Goal: Task Accomplishment & Management: Use online tool/utility

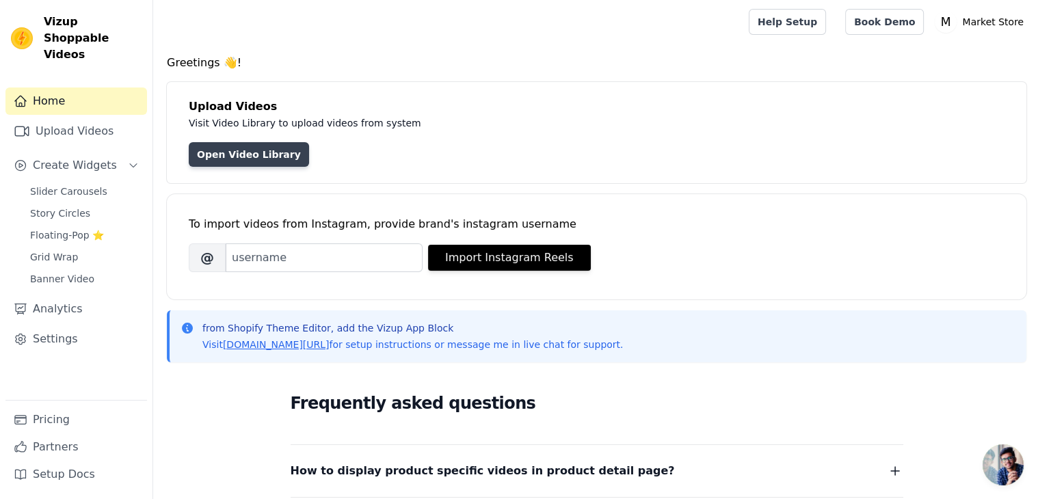
click at [257, 153] on link "Open Video Library" at bounding box center [249, 154] width 120 height 25
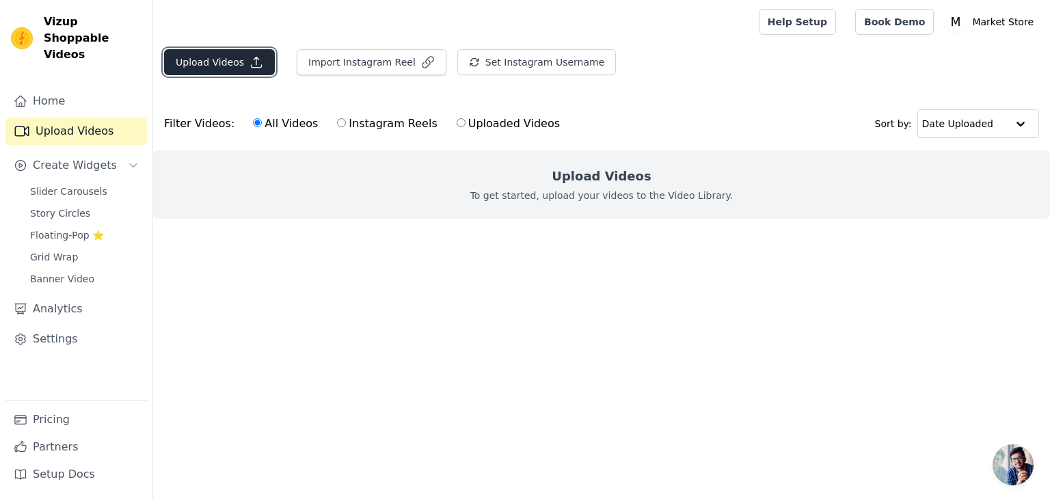
click at [225, 57] on button "Upload Videos" at bounding box center [219, 62] width 111 height 26
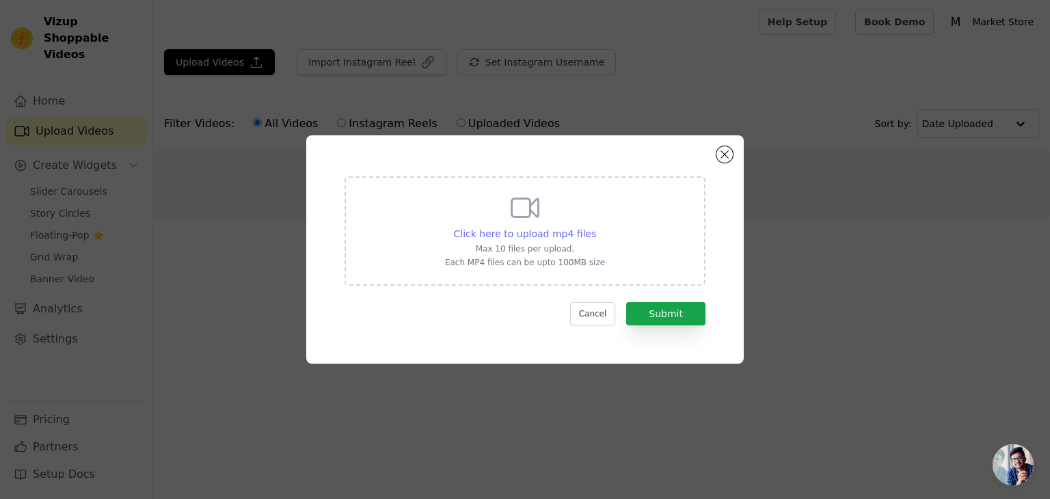
click at [517, 227] on div "Click here to upload mp4 files" at bounding box center [525, 234] width 143 height 14
click at [596, 226] on input "Click here to upload mp4 files Max 10 files per upload. Each MP4 files can be u…" at bounding box center [596, 226] width 1 height 1
type input "C:\fakepath\6cd7161b0c824c39ade6dd8e9447ff02.mp4"
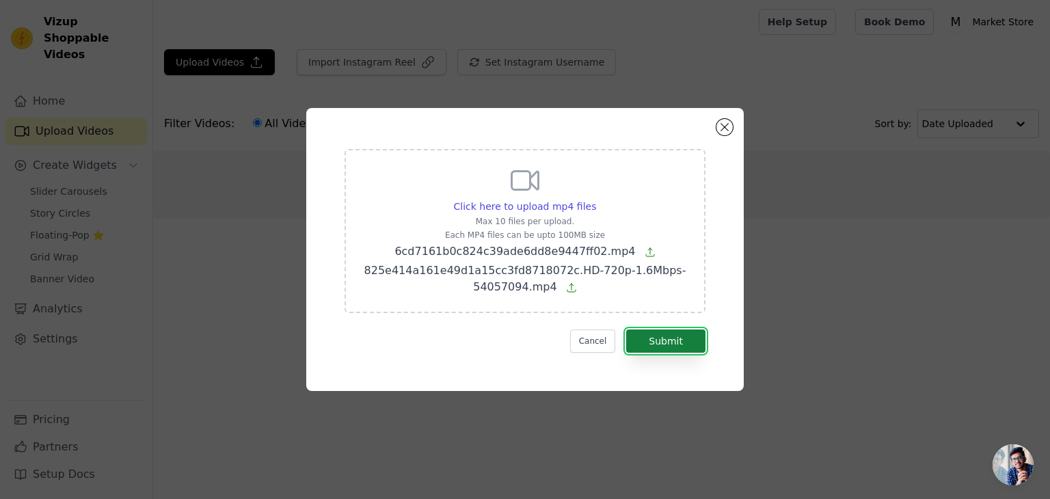
click at [663, 339] on button "Submit" at bounding box center [665, 341] width 79 height 23
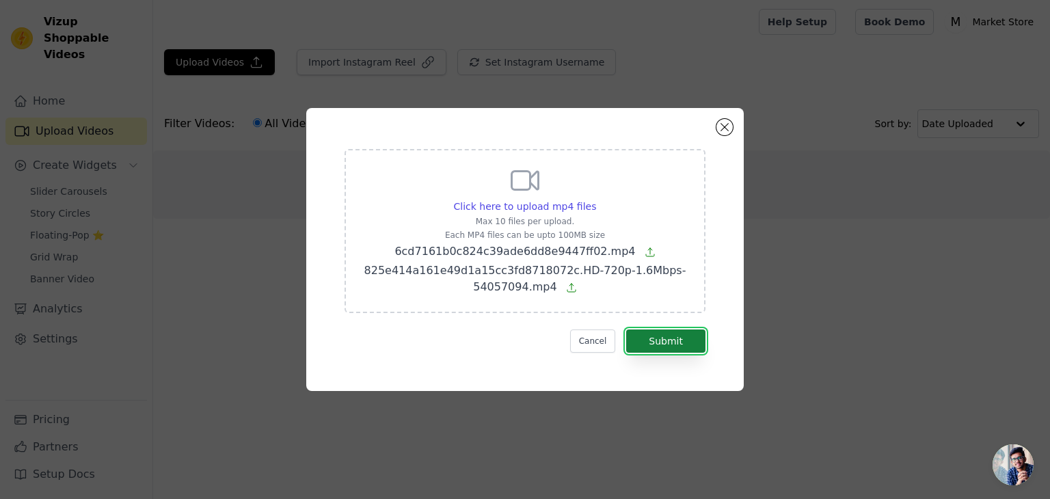
click at [663, 339] on button "Submit" at bounding box center [665, 341] width 79 height 23
click at [570, 288] on icon at bounding box center [571, 287] width 11 height 11
click at [596, 200] on input "Click here to upload mp4 files Max 10 files per upload. Each MP4 files can be u…" at bounding box center [596, 199] width 1 height 1
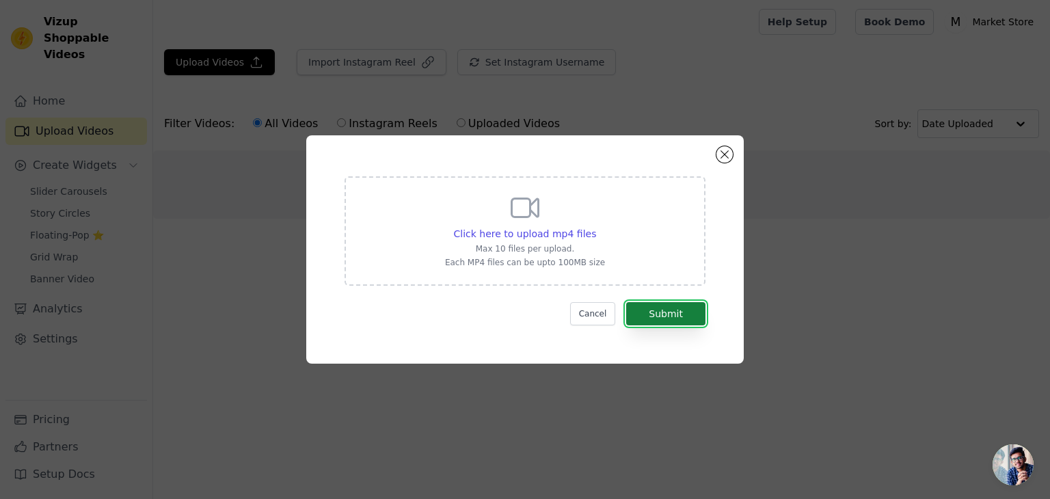
click at [652, 310] on button "Submit" at bounding box center [665, 313] width 79 height 23
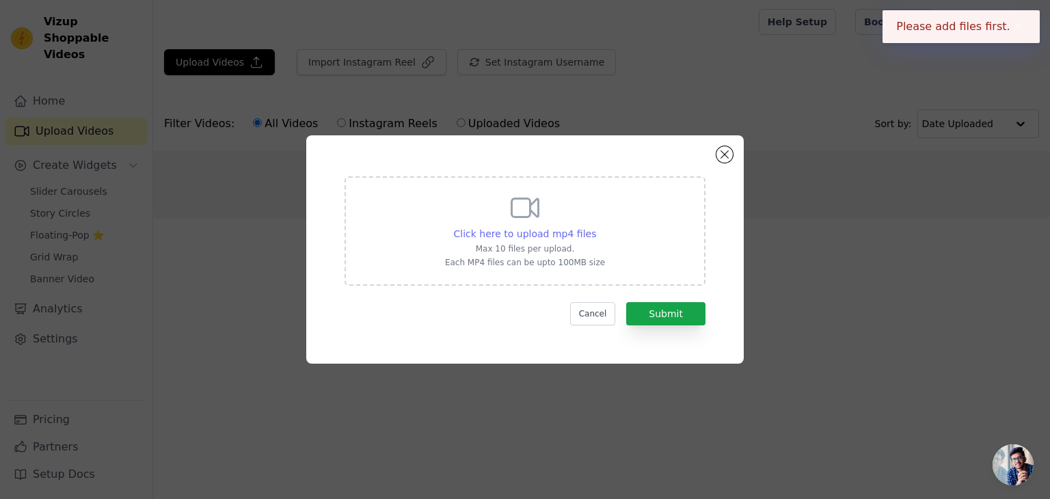
click at [539, 231] on span "Click here to upload mp4 files" at bounding box center [525, 233] width 143 height 11
click at [596, 227] on input "Click here to upload mp4 files Max 10 files per upload. Each MP4 files can be u…" at bounding box center [596, 226] width 1 height 1
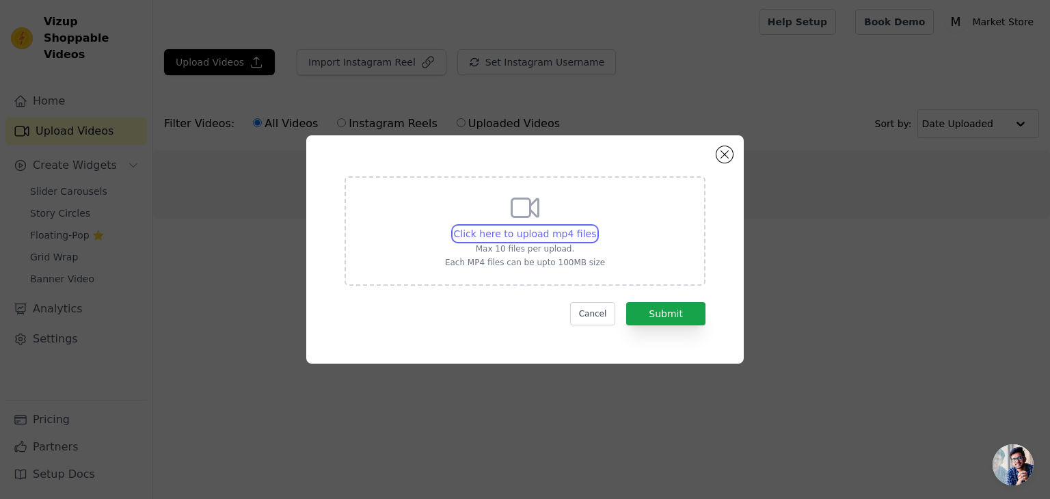
type input "C:\fakepath\6cd7161b0c824c39ade6dd8e9447ff02.mp4"
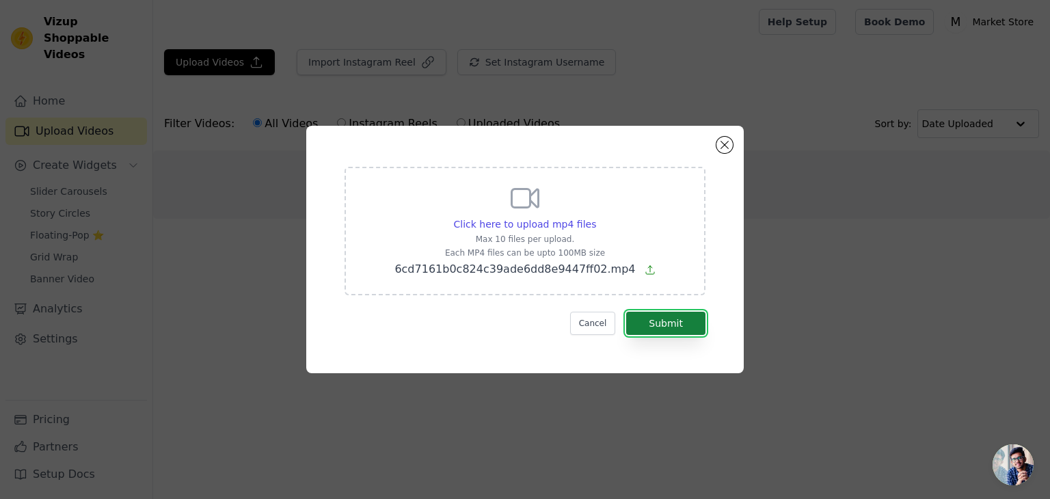
click at [659, 313] on button "Submit" at bounding box center [665, 323] width 79 height 23
click at [674, 328] on button "Submit" at bounding box center [665, 323] width 79 height 23
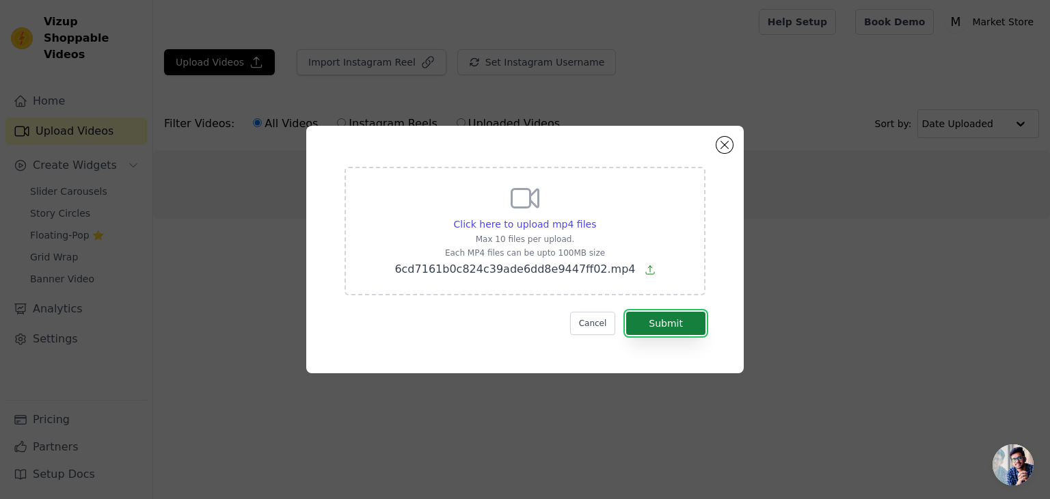
click at [674, 328] on button "Submit" at bounding box center [665, 323] width 79 height 23
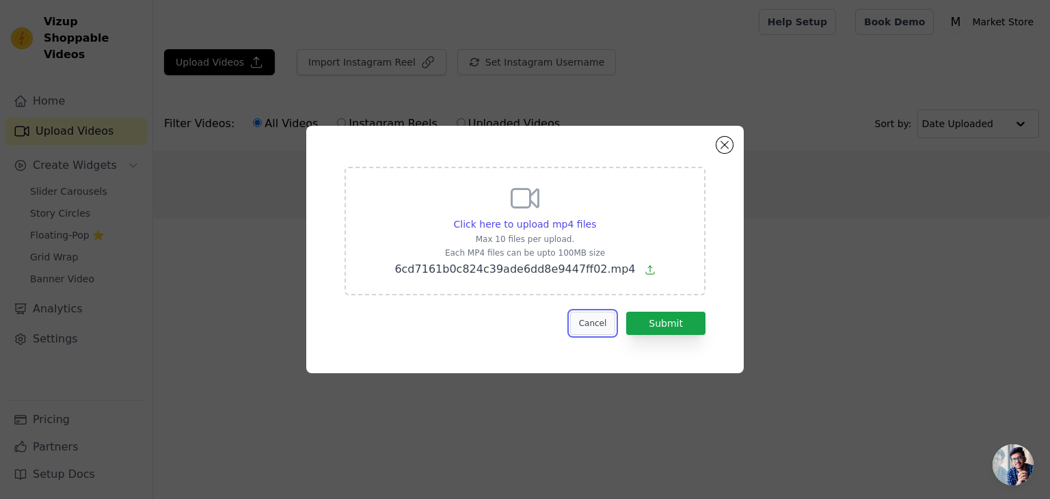
click at [609, 325] on button "Cancel" at bounding box center [593, 323] width 46 height 23
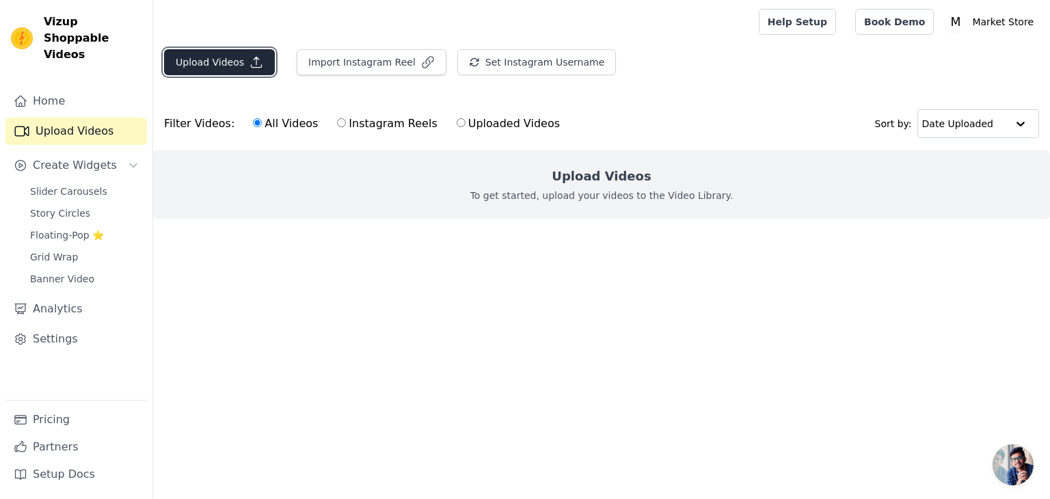
click at [233, 70] on button "Upload Videos" at bounding box center [219, 62] width 111 height 26
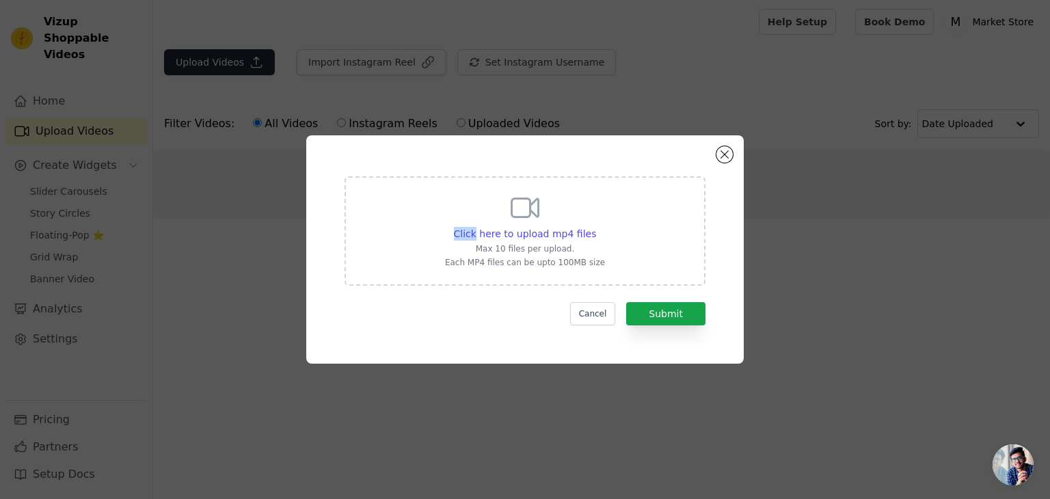
click at [233, 70] on div "Click here to upload mp4 files Max 10 files per upload. Each MP4 files can be u…" at bounding box center [525, 249] width 1050 height 499
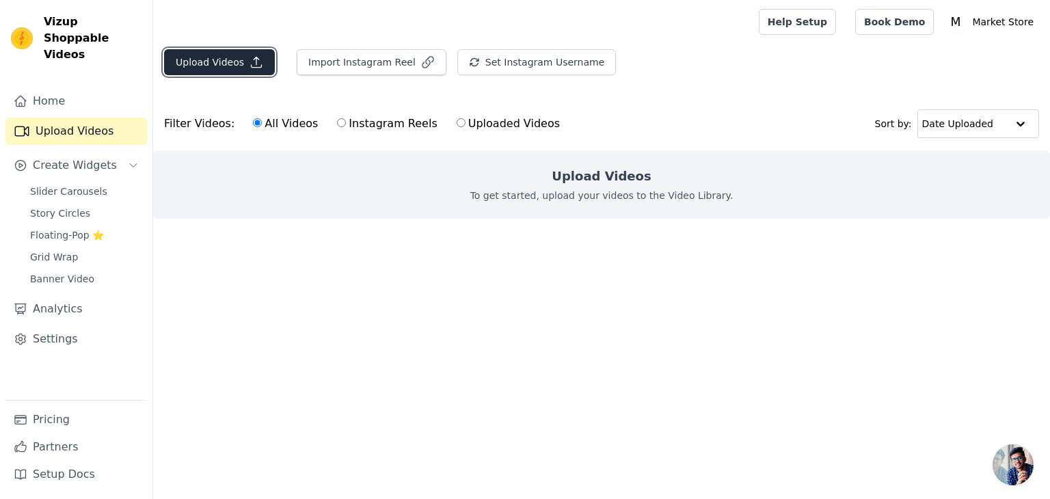
click at [251, 69] on button "Upload Videos" at bounding box center [219, 62] width 111 height 26
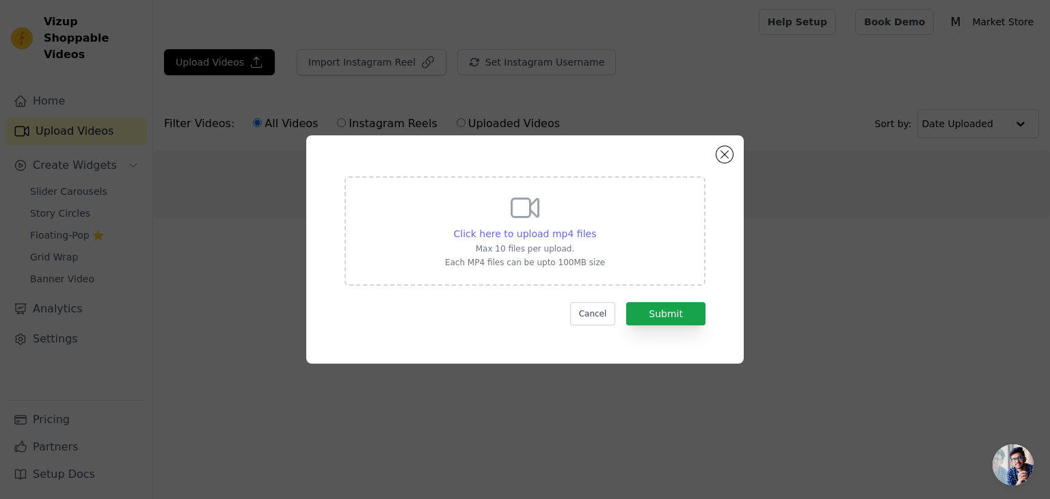
click at [517, 233] on span "Click here to upload mp4 files" at bounding box center [525, 233] width 143 height 11
click at [596, 227] on input "Click here to upload mp4 files Max 10 files per upload. Each MP4 files can be u…" at bounding box center [596, 226] width 1 height 1
type input "C:\fakepath\6cd7161b0c824c39ade6dd8e9447ff02.mp4"
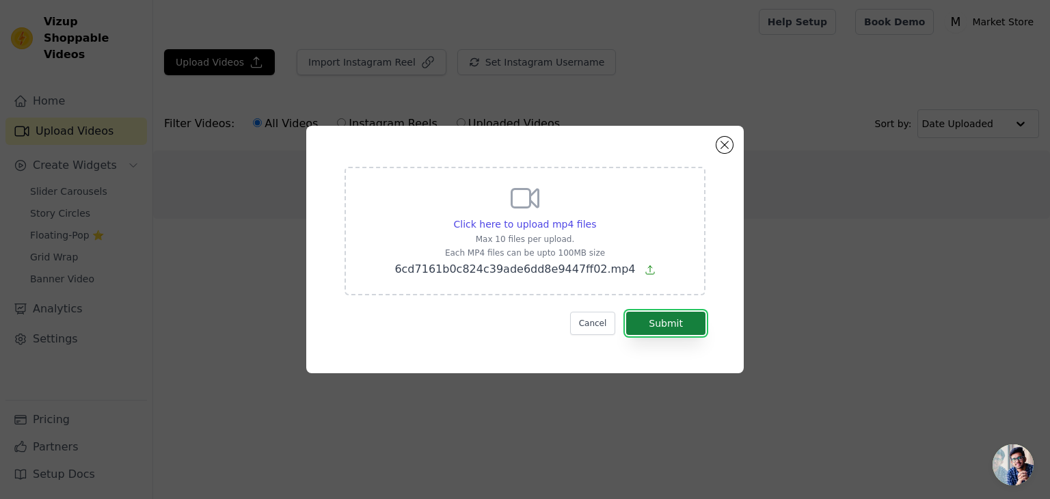
click at [667, 315] on button "Submit" at bounding box center [665, 323] width 79 height 23
click at [643, 321] on button "Submit" at bounding box center [665, 323] width 79 height 23
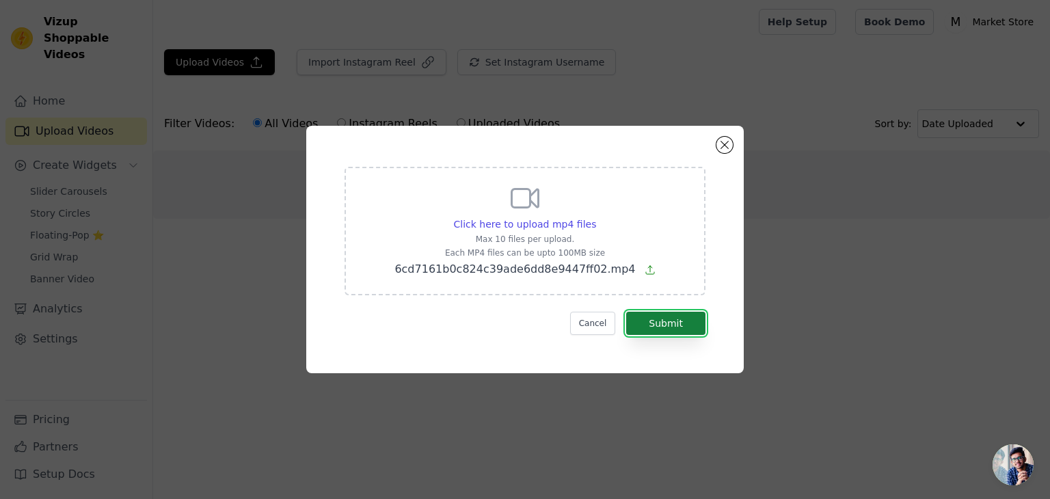
click at [643, 321] on button "Submit" at bounding box center [665, 323] width 79 height 23
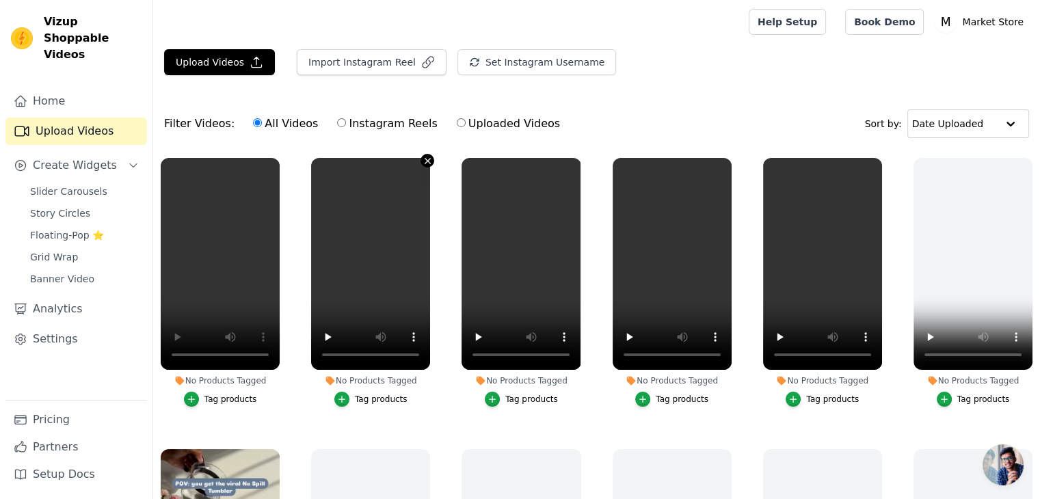
click at [427, 159] on icon "button" at bounding box center [428, 161] width 10 height 10
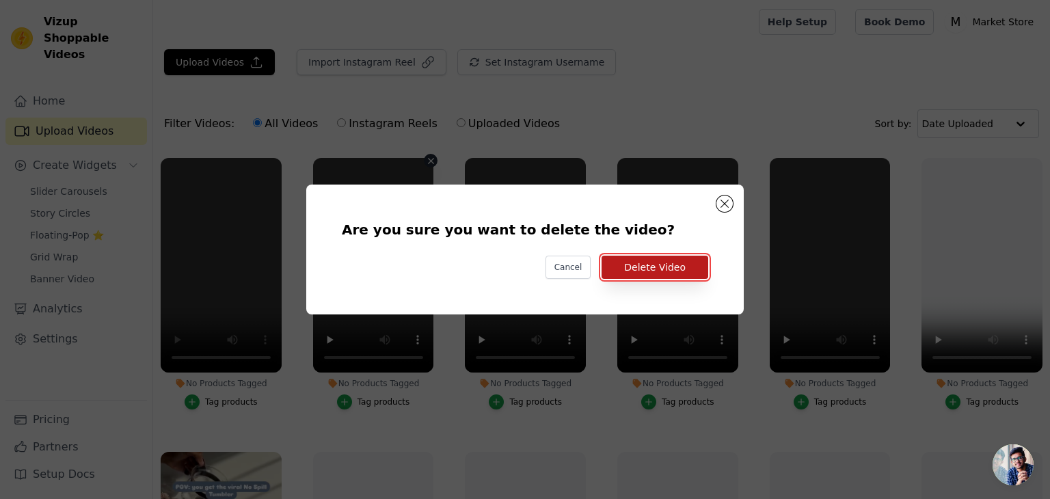
click at [651, 261] on button "Delete Video" at bounding box center [655, 267] width 107 height 23
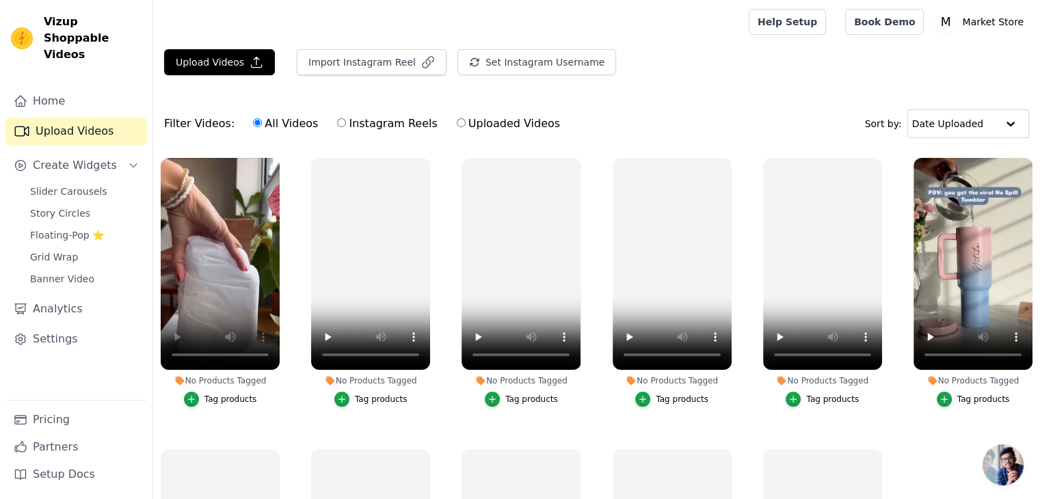
click at [200, 401] on button "Tag products" at bounding box center [220, 399] width 73 height 15
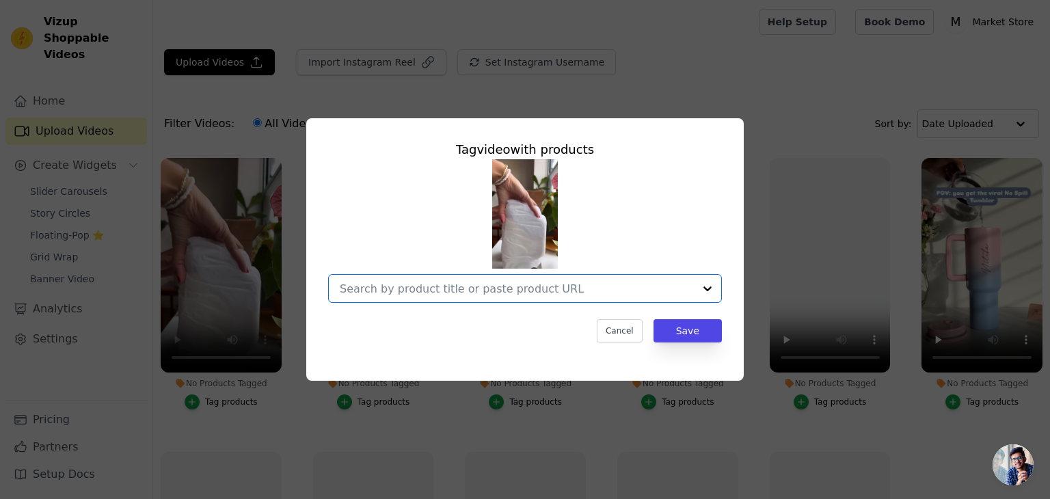
click at [452, 288] on input "No Products Tagged Tag video with products Option undefined, selected. Select i…" at bounding box center [517, 288] width 354 height 13
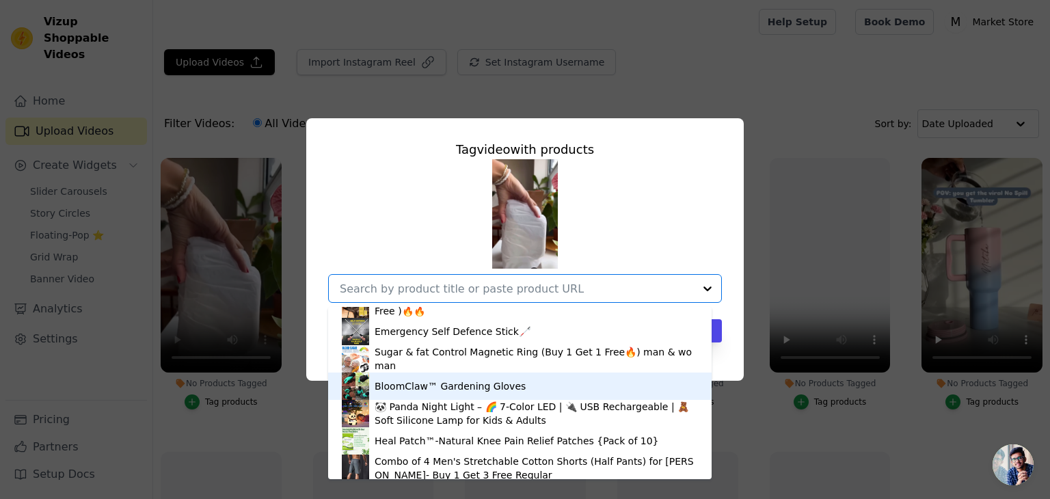
scroll to position [293, 0]
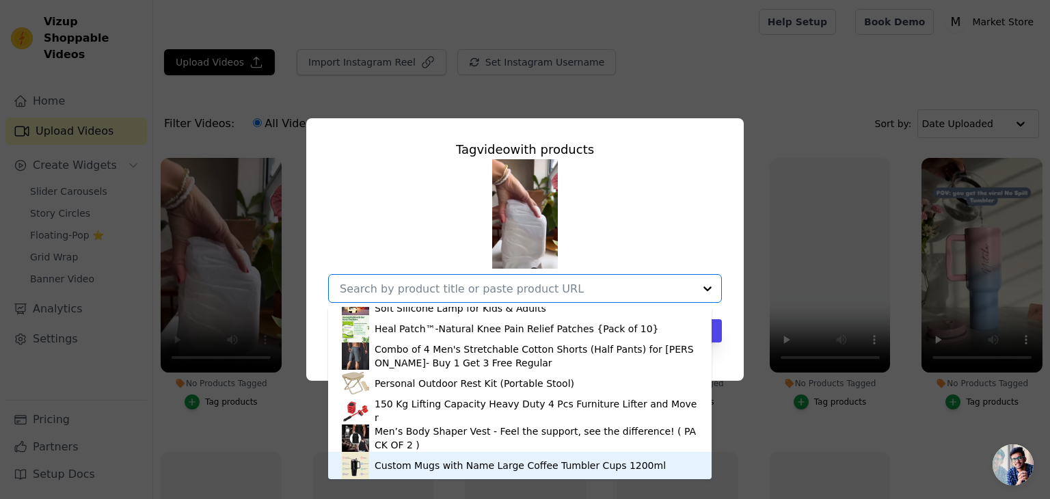
click at [414, 466] on div "Custom Mugs with Name Large Coffee Tumbler Cups 1200ml" at bounding box center [520, 466] width 291 height 14
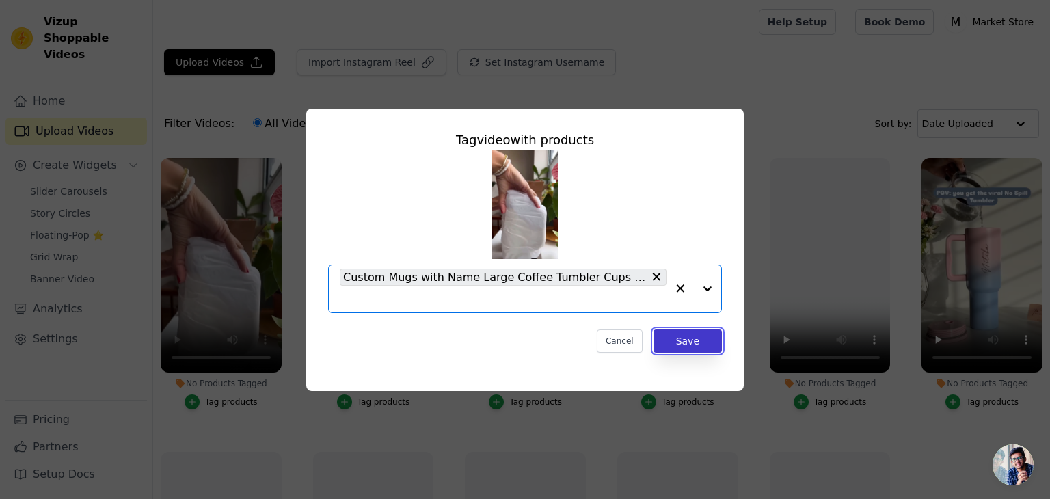
click at [686, 338] on button "Save" at bounding box center [688, 341] width 68 height 23
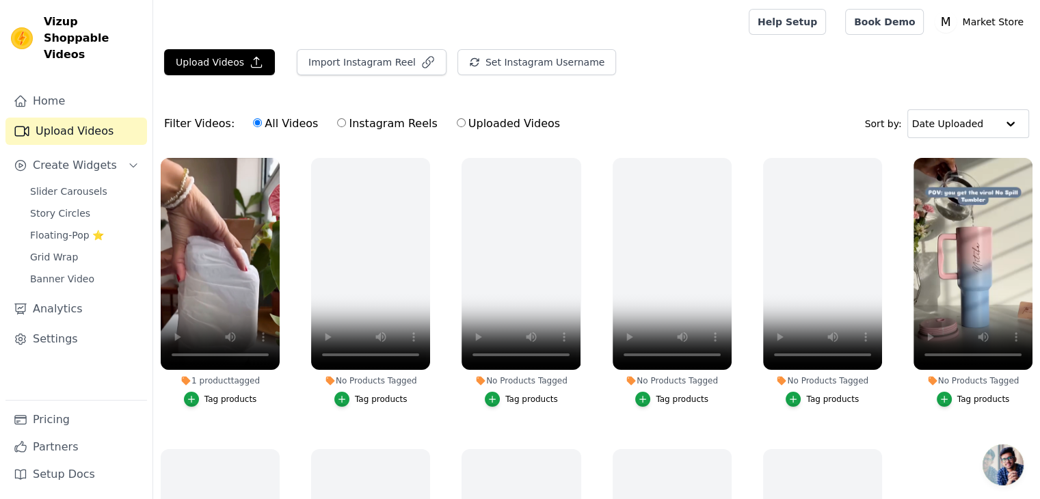
click at [957, 395] on div "Tag products" at bounding box center [983, 399] width 53 height 11
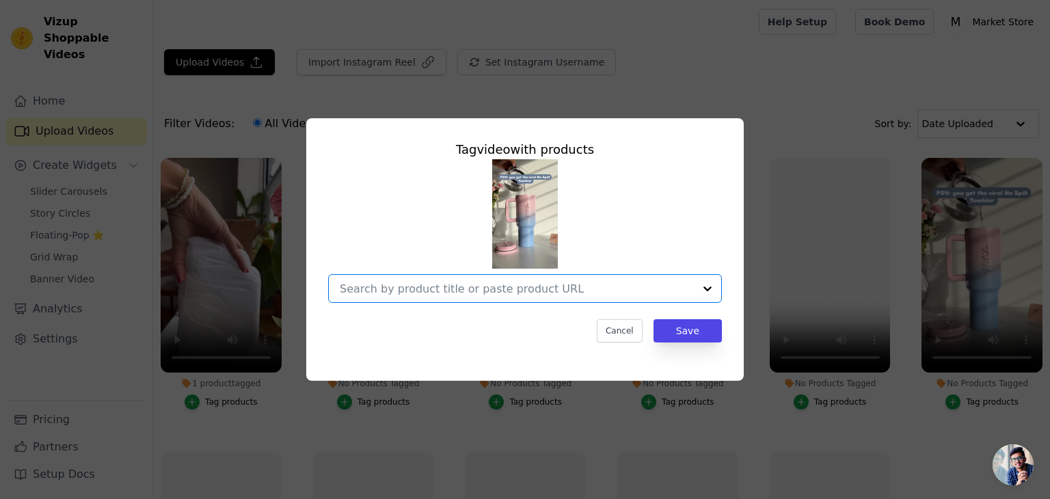
click at [643, 282] on input "No Products Tagged Tag video with products Option undefined, selected. Select i…" at bounding box center [517, 288] width 354 height 13
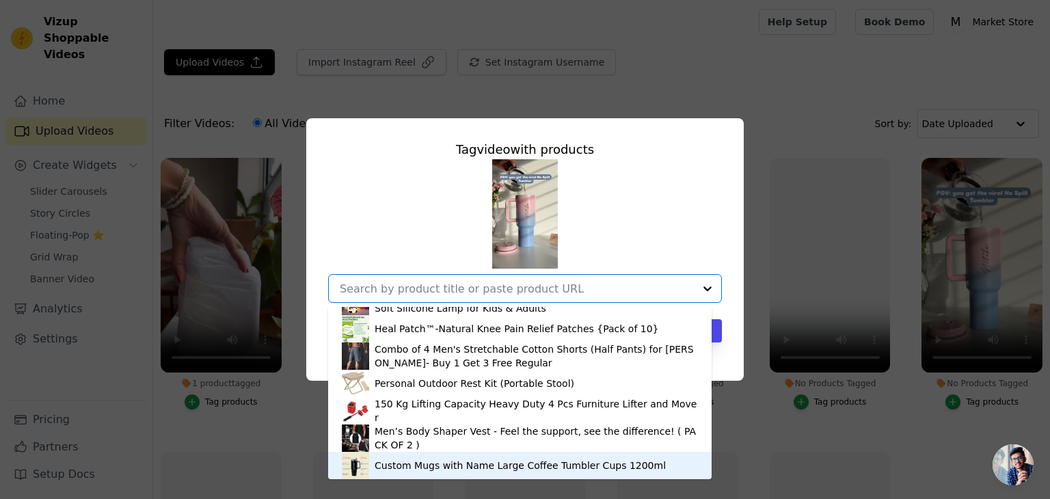
click at [436, 454] on div "Custom Mugs with Name Large Coffee Tumbler Cups 1200ml" at bounding box center [520, 465] width 356 height 27
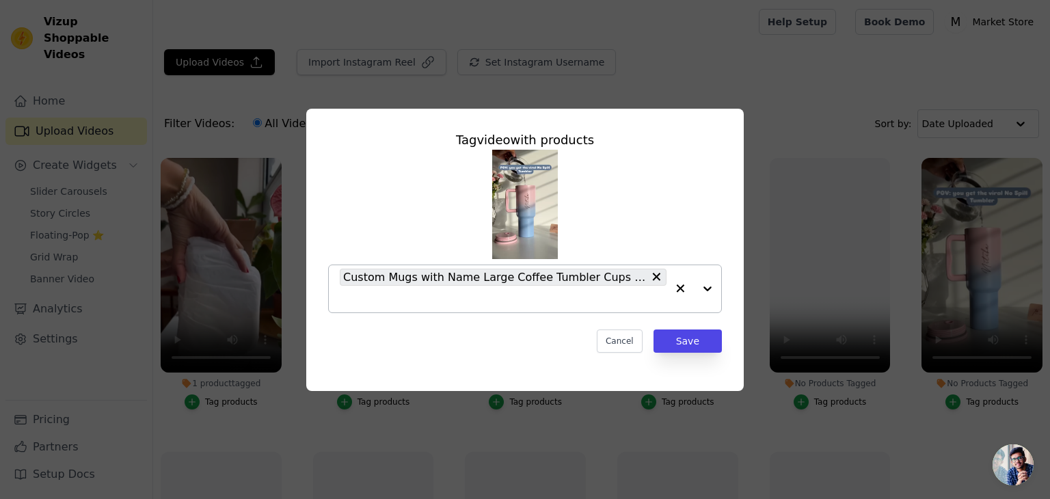
click at [436, 454] on div "Tag video with products Custom Mugs with Name Large Coffee Tumbler Cups 1200ml …" at bounding box center [525, 249] width 1050 height 499
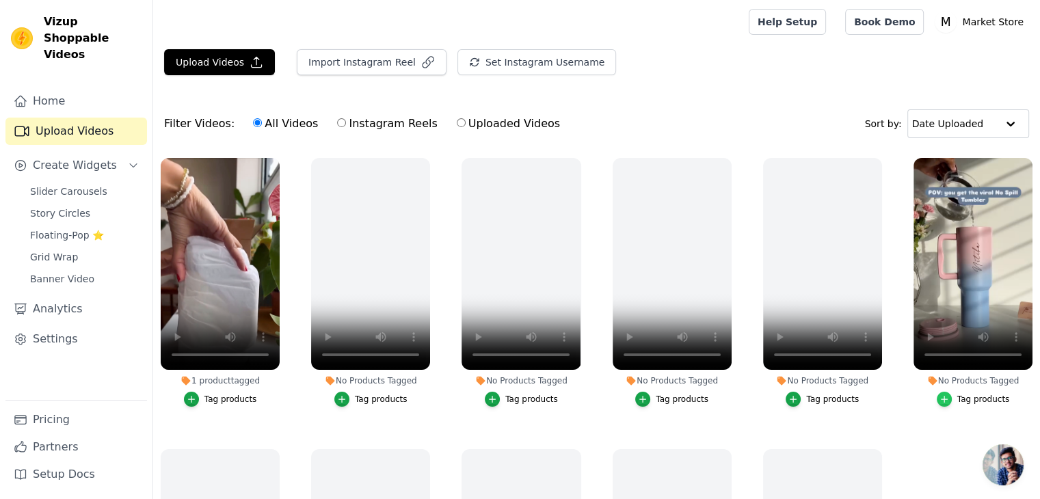
click at [940, 395] on icon "button" at bounding box center [945, 400] width 10 height 10
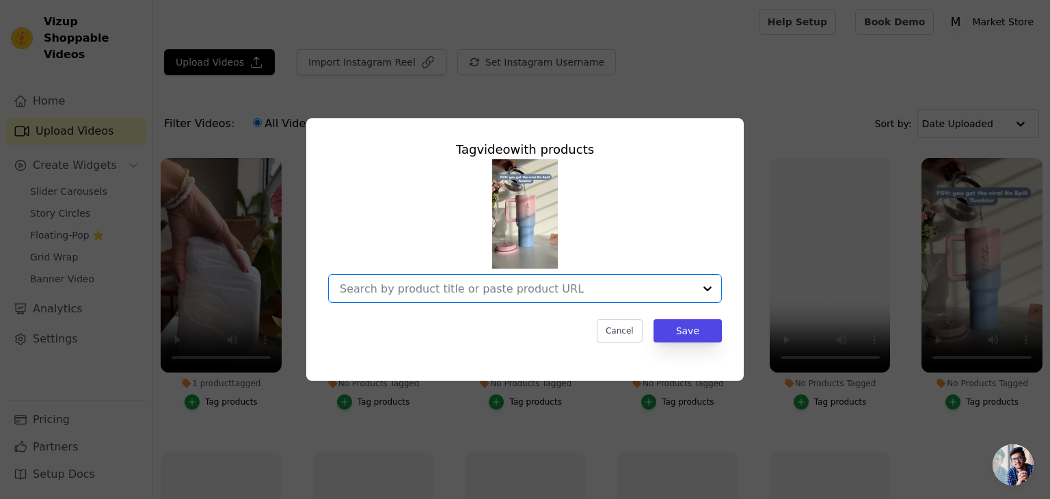
click at [607, 292] on input "No Products Tagged Tag video with products Option undefined, selected. Select i…" at bounding box center [517, 288] width 354 height 13
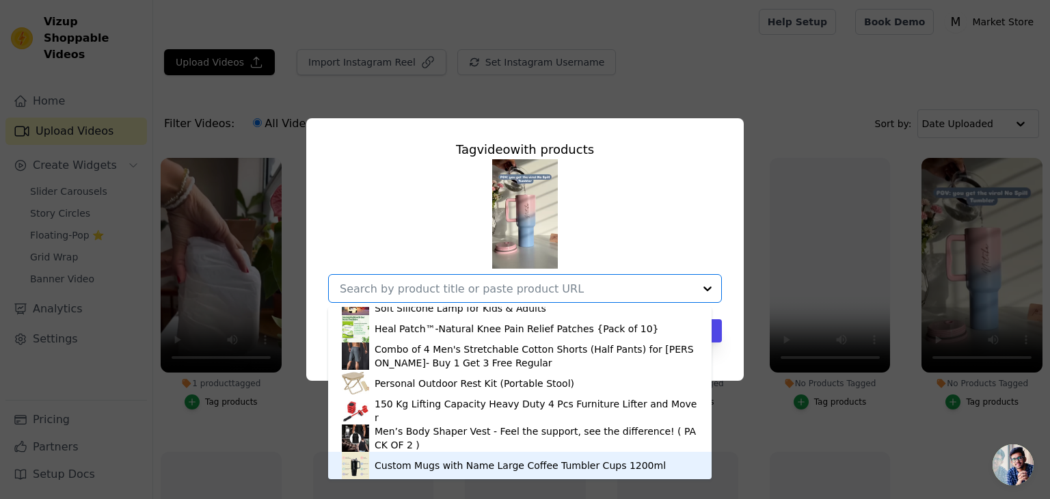
click at [446, 463] on div "Custom Mugs with Name Large Coffee Tumbler Cups 1200ml" at bounding box center [520, 466] width 291 height 14
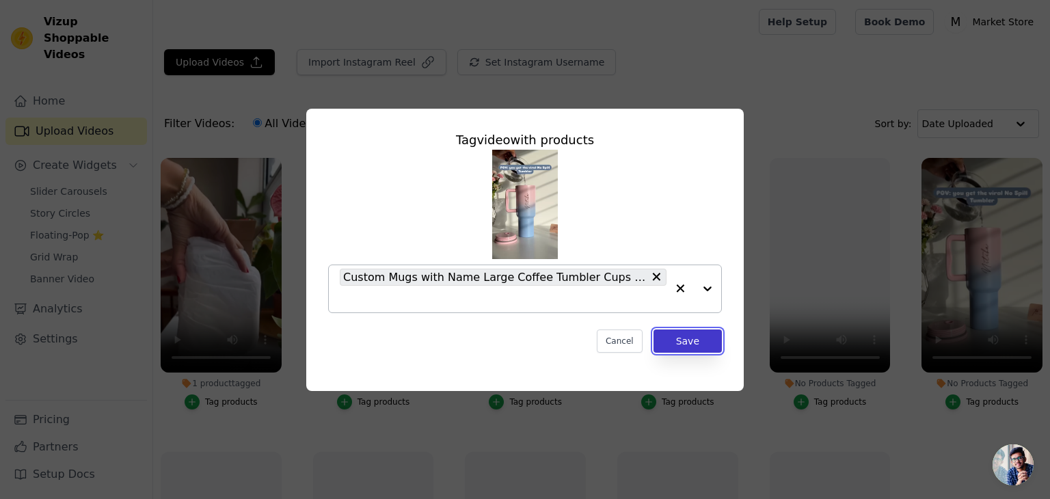
click at [684, 336] on button "Save" at bounding box center [688, 341] width 68 height 23
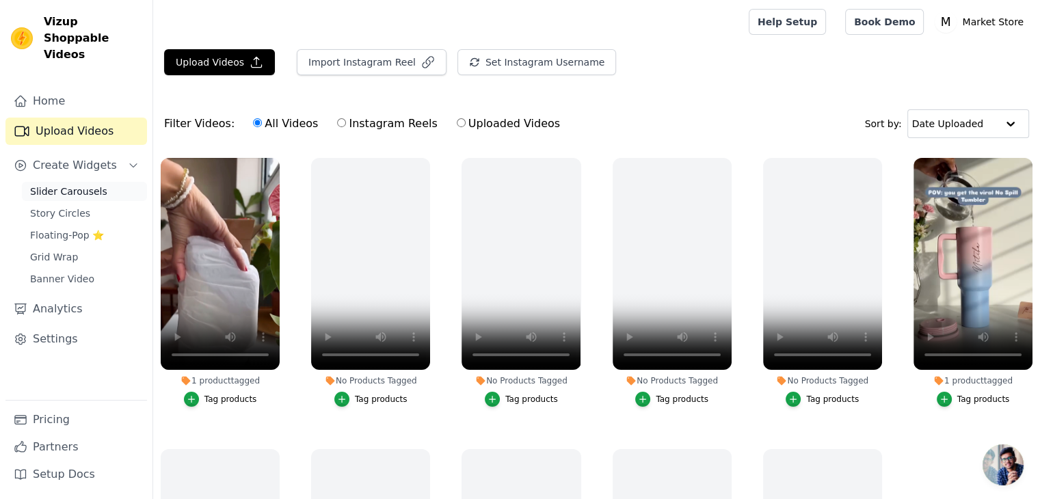
click at [40, 185] on span "Slider Carousels" at bounding box center [68, 192] width 77 height 14
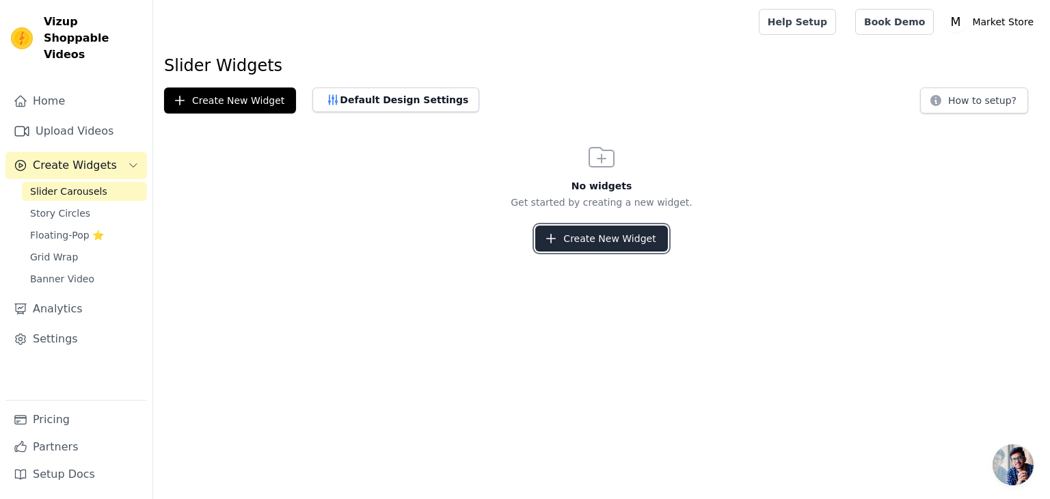
click at [573, 235] on button "Create New Widget" at bounding box center [601, 239] width 132 height 26
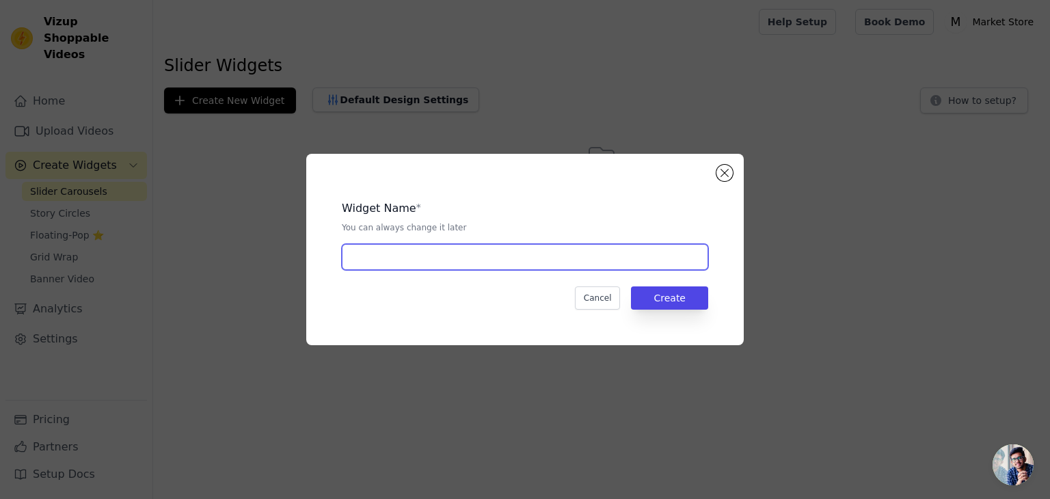
click at [517, 266] on input "text" at bounding box center [525, 257] width 367 height 26
type input "slider"
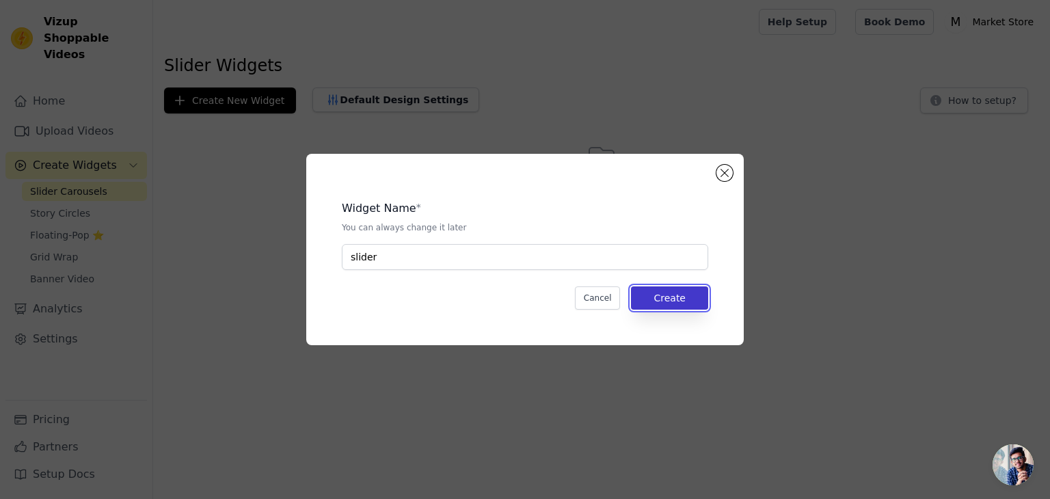
click at [656, 301] on button "Create" at bounding box center [669, 298] width 77 height 23
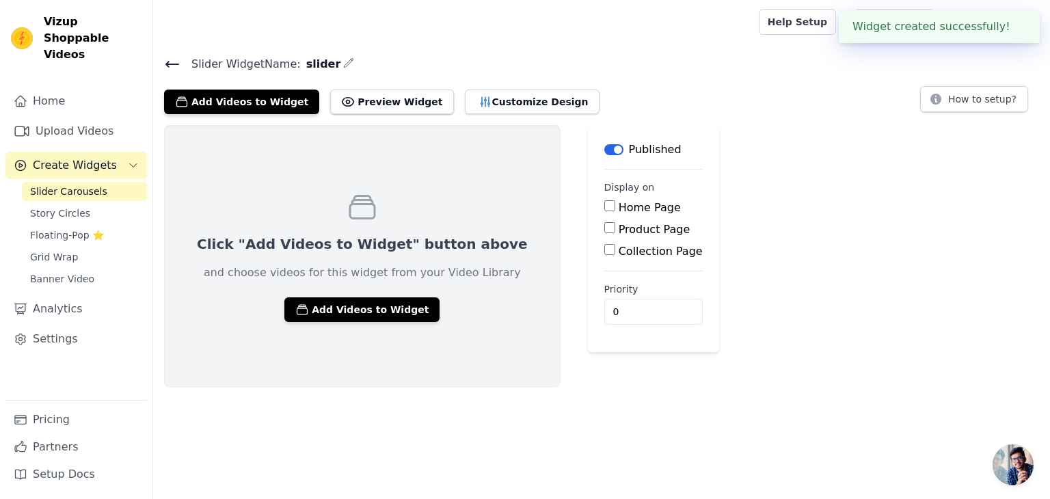
click at [619, 225] on label "Product Page" at bounding box center [655, 229] width 72 height 13
click at [605, 225] on input "Product Page" at bounding box center [610, 227] width 11 height 11
checkbox input "true"
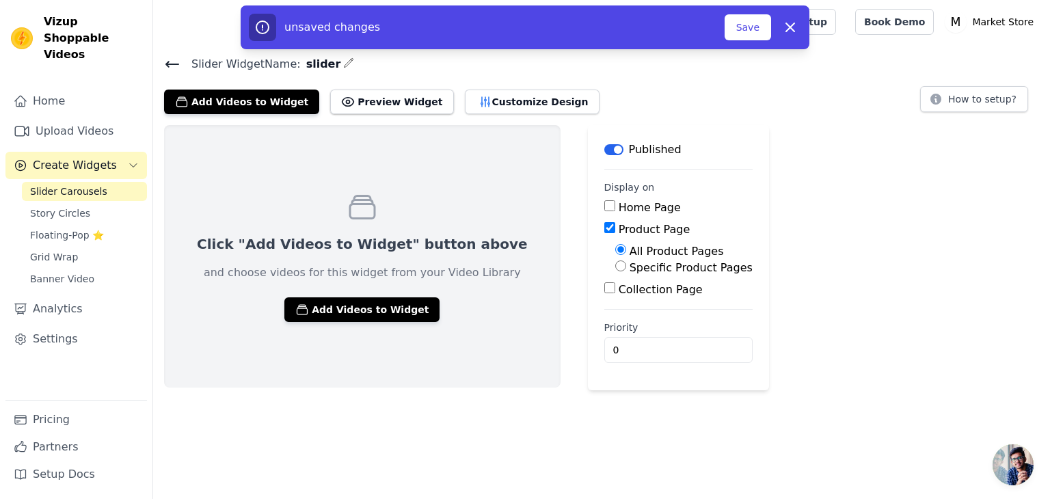
click at [630, 268] on label "Specific Product Pages" at bounding box center [691, 267] width 123 height 13
click at [615, 268] on input "Specific Product Pages" at bounding box center [620, 266] width 11 height 11
radio input "true"
click at [615, 289] on button "Select Products" at bounding box center [661, 298] width 92 height 23
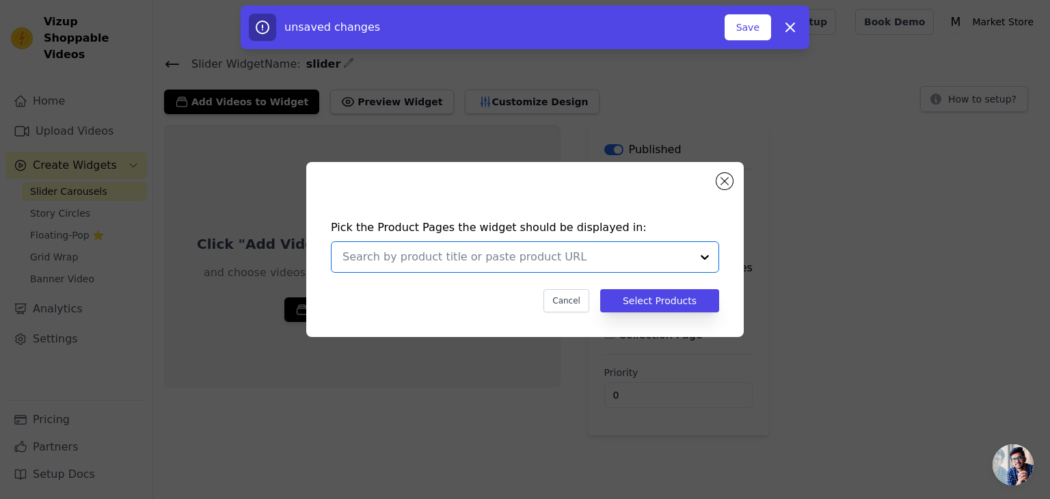
click at [549, 260] on input "text" at bounding box center [517, 257] width 349 height 16
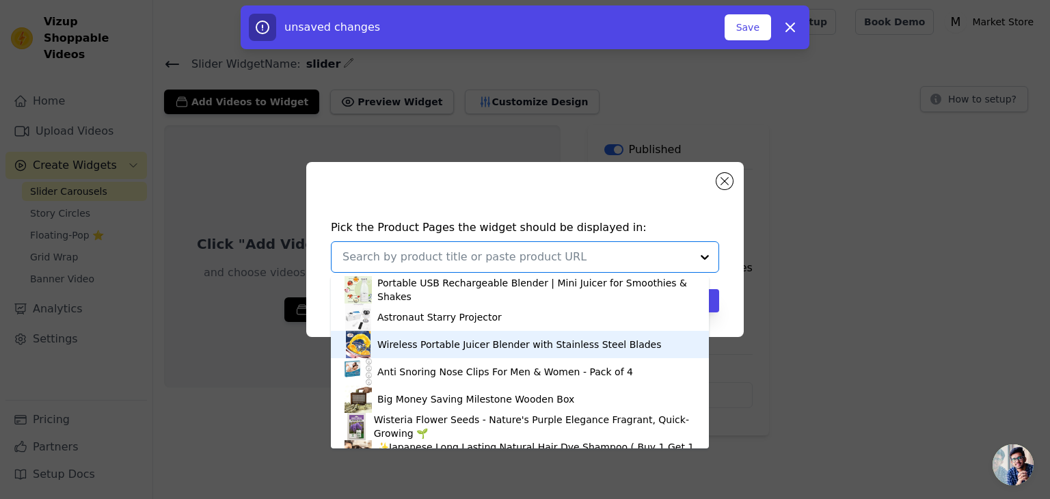
scroll to position [296, 0]
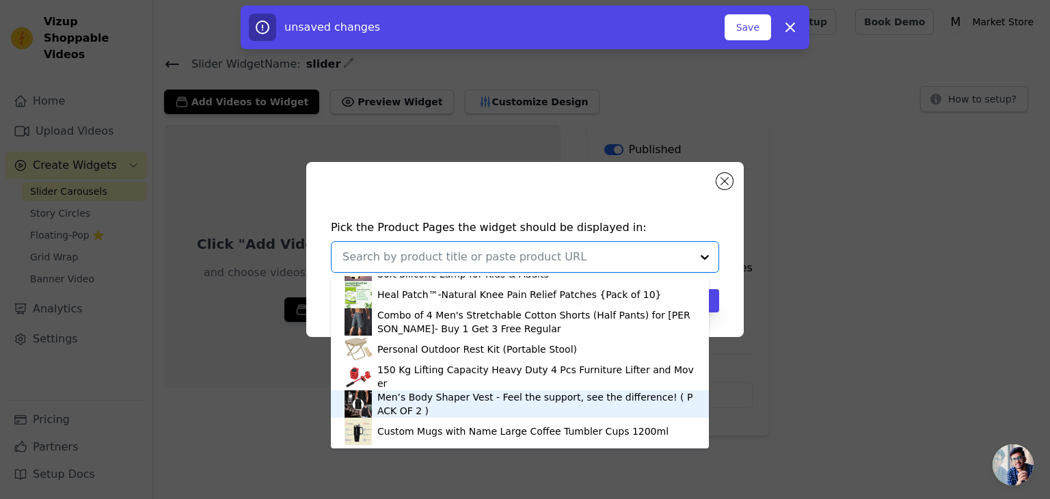
click at [537, 414] on div "Men’s Body Shaper Vest - Feel the support, see the difference! ( PACK OF 2 )" at bounding box center [536, 403] width 318 height 27
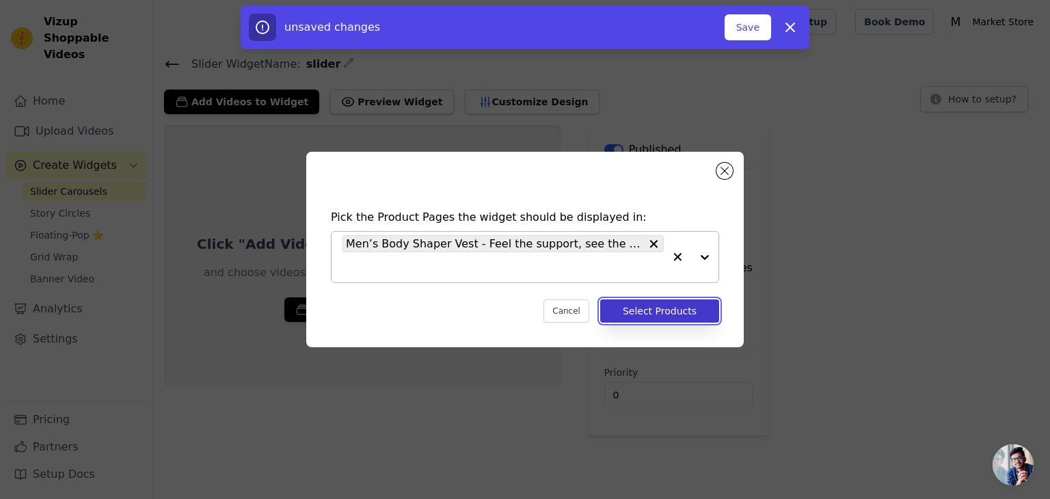
click at [672, 313] on button "Select Products" at bounding box center [659, 311] width 119 height 23
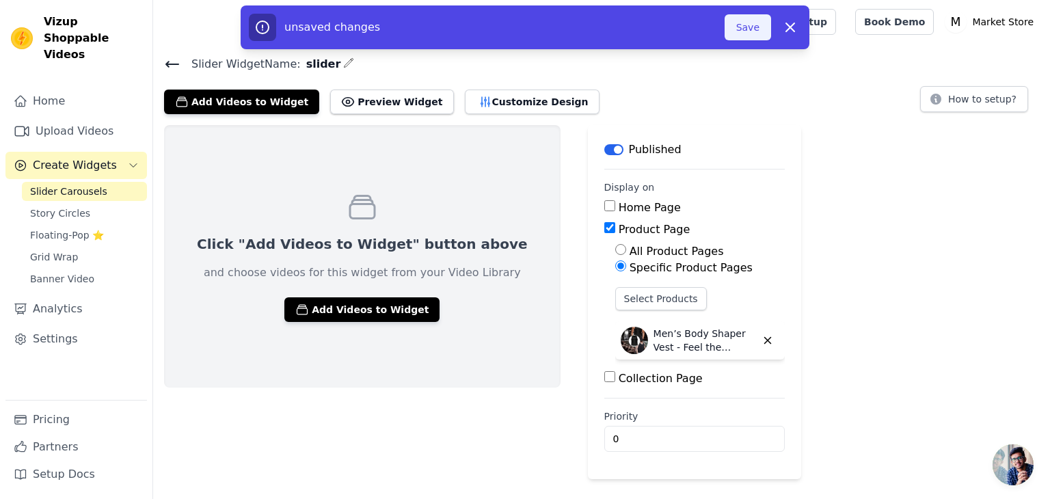
click at [754, 27] on button "Save" at bounding box center [748, 27] width 47 height 26
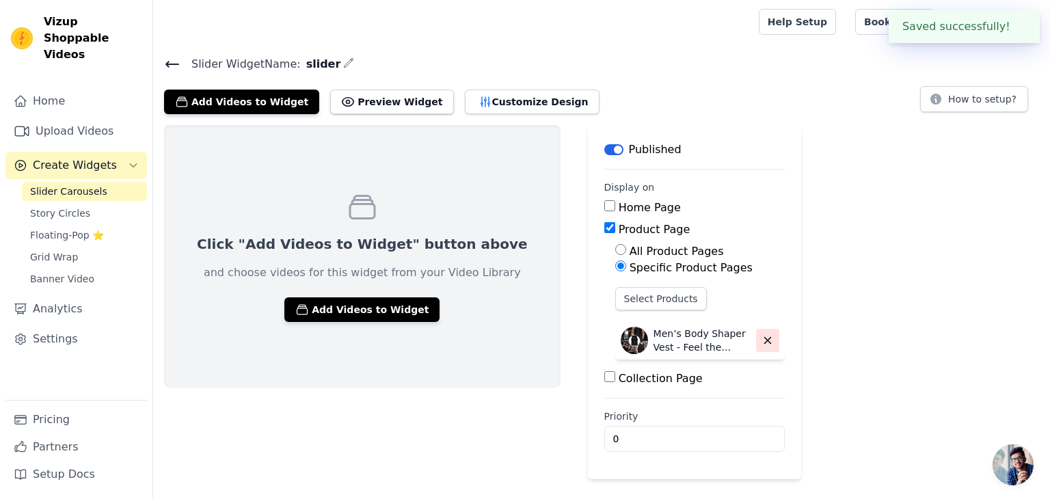
click at [762, 336] on icon "button" at bounding box center [768, 340] width 12 height 12
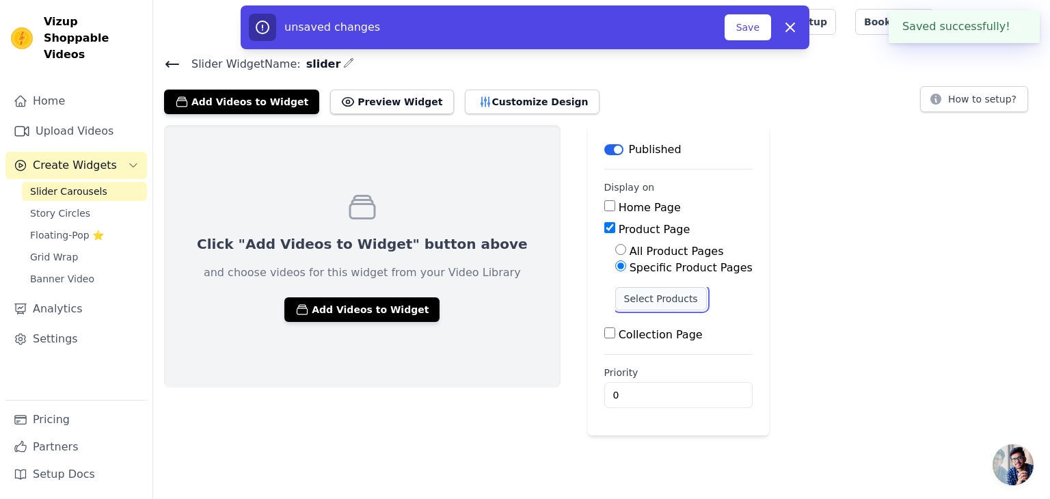
click at [615, 300] on button "Select Products" at bounding box center [661, 298] width 92 height 23
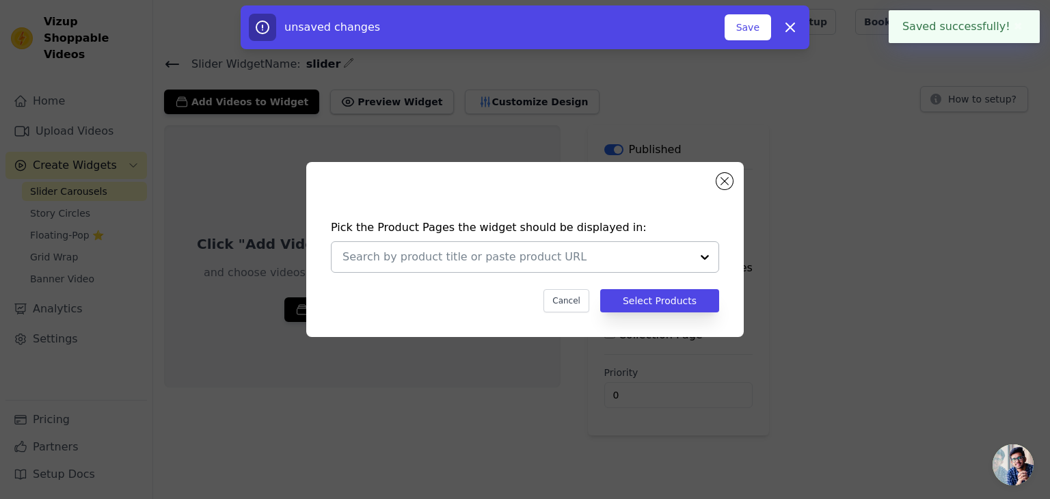
click at [524, 270] on div at bounding box center [517, 257] width 349 height 30
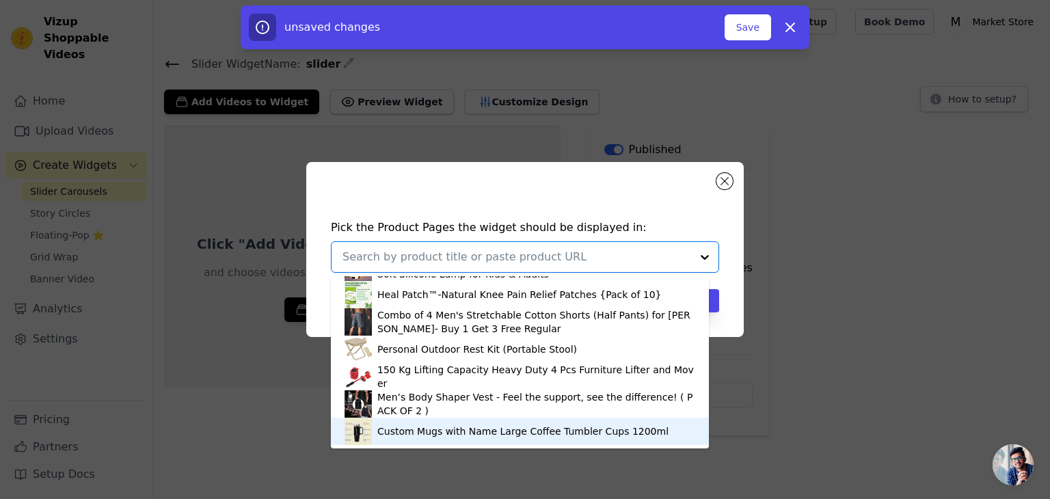
click at [484, 423] on div "Custom Mugs with Name Large Coffee Tumbler Cups 1200ml" at bounding box center [520, 431] width 351 height 27
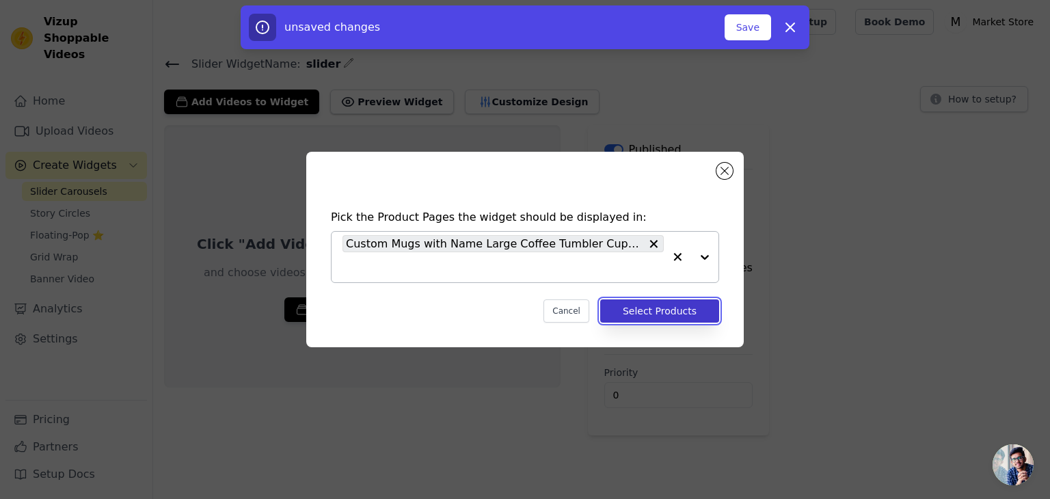
click at [648, 314] on button "Select Products" at bounding box center [659, 311] width 119 height 23
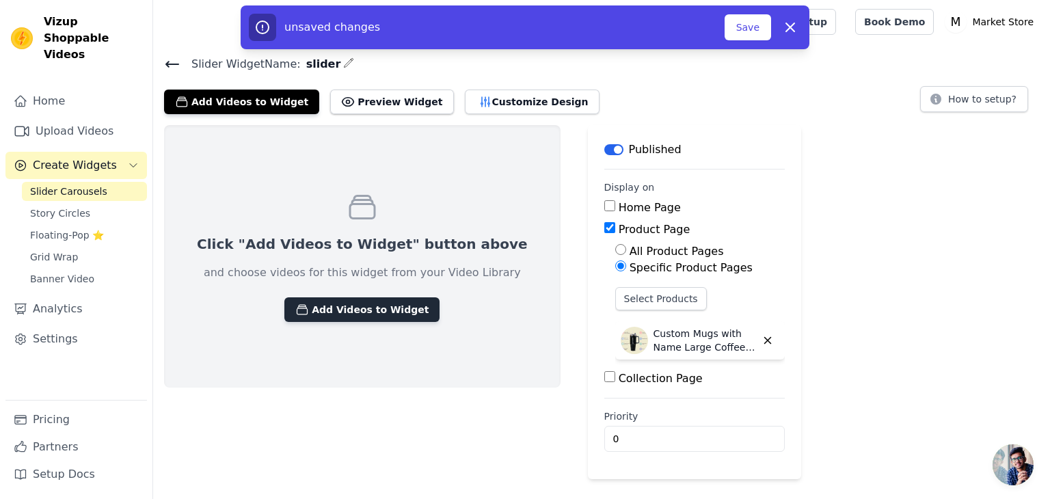
click at [351, 317] on button "Add Videos to Widget" at bounding box center [361, 309] width 155 height 25
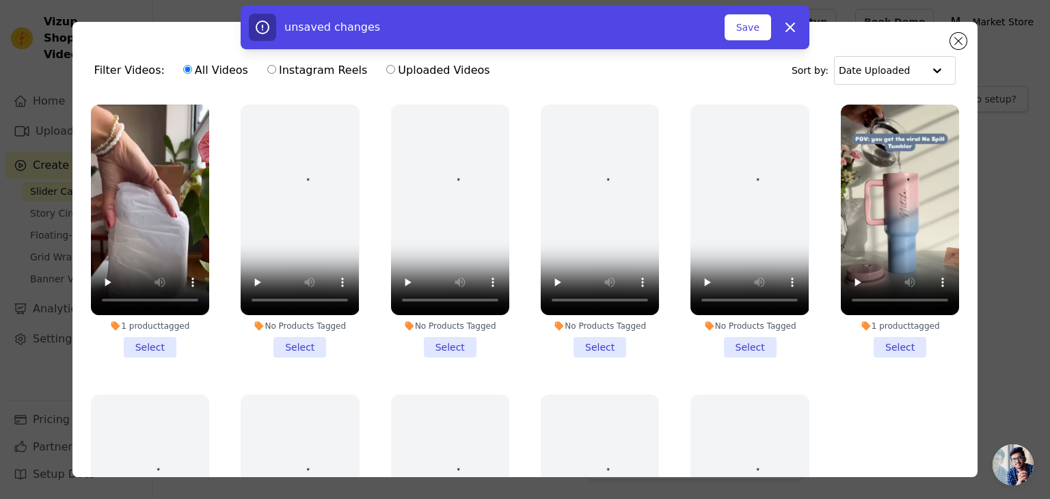
click at [137, 345] on li "1 product tagged Select" at bounding box center [150, 231] width 118 height 253
click at [0, 0] on input "1 product tagged Select" at bounding box center [0, 0] width 0 height 0
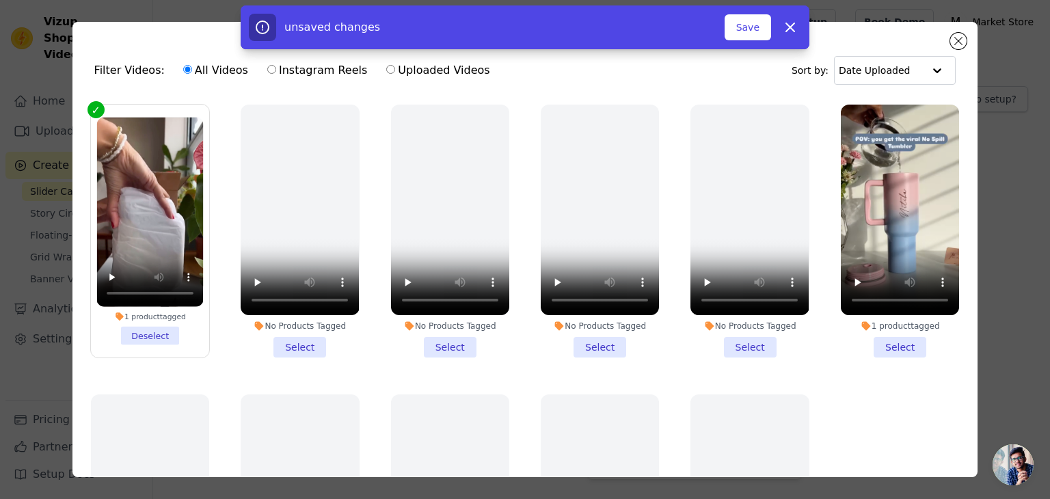
click at [878, 345] on li "1 product tagged Select" at bounding box center [900, 231] width 118 height 253
click at [0, 0] on input "1 product tagged Select" at bounding box center [0, 0] width 0 height 0
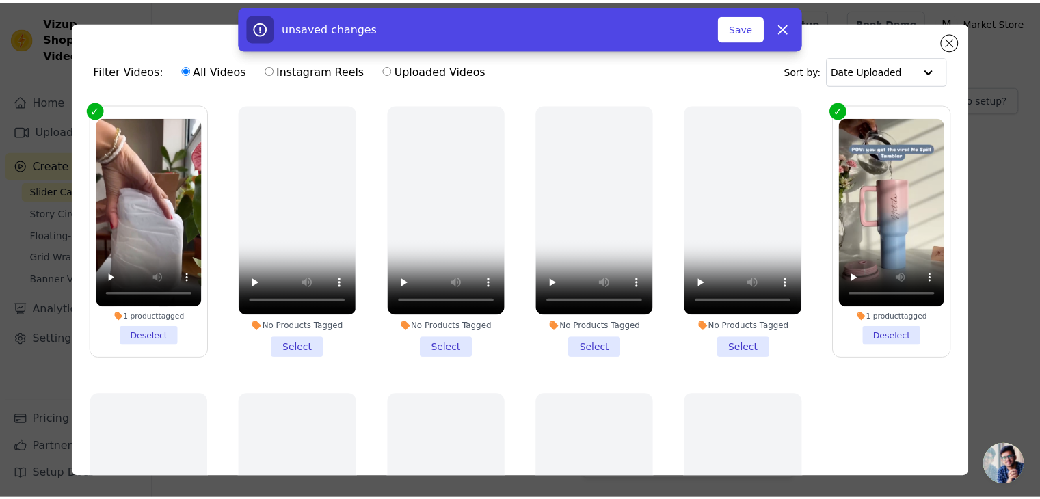
scroll to position [122, 0]
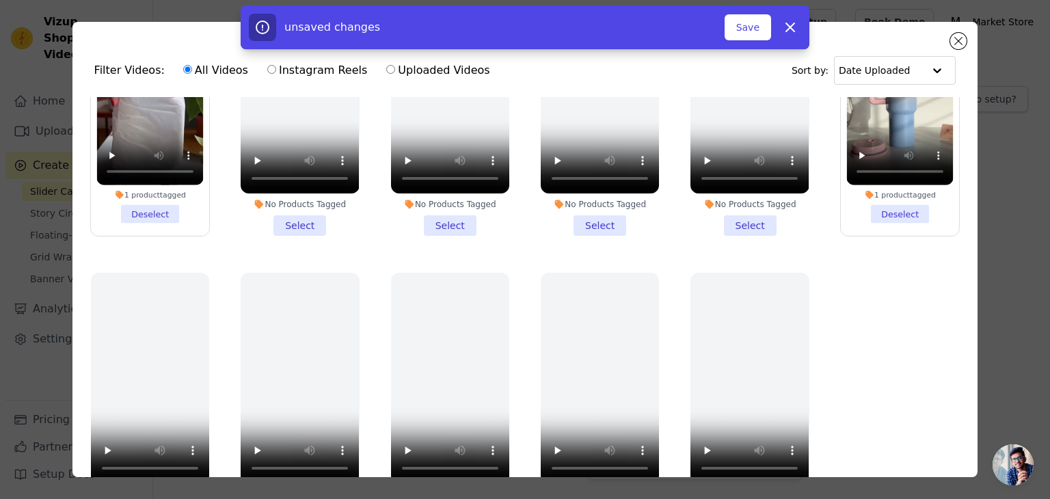
click at [960, 39] on div "unsaved changes Save Dismiss" at bounding box center [525, 27] width 1050 height 44
click at [739, 31] on button "Save" at bounding box center [748, 27] width 47 height 26
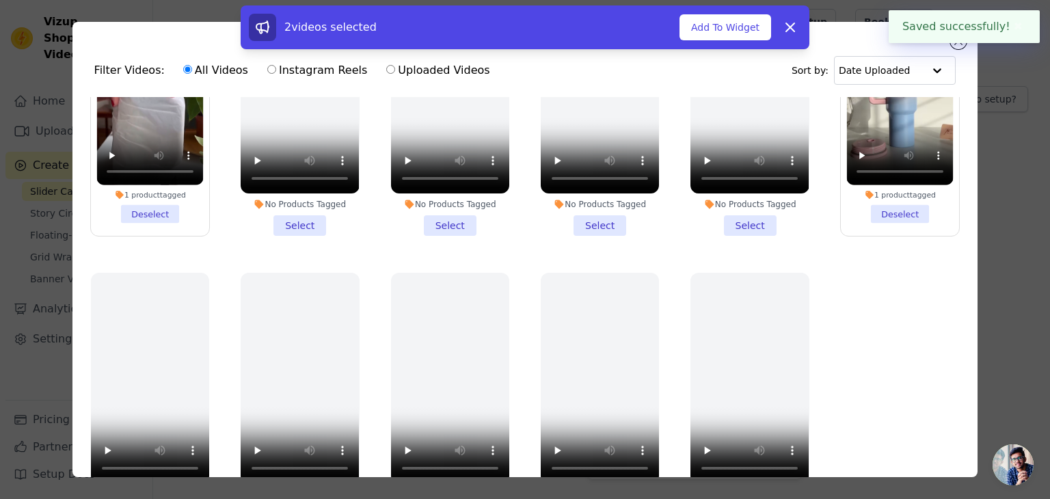
click at [739, 31] on button "Add To Widget" at bounding box center [726, 27] width 92 height 26
click at [739, 31] on button "Updating Widget Videos..." at bounding box center [683, 27] width 178 height 26
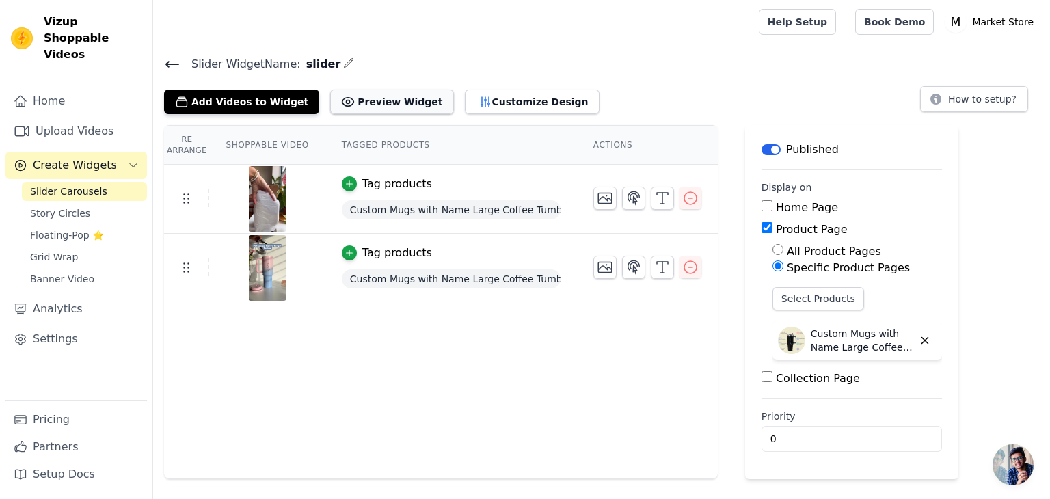
click at [345, 90] on button "Preview Widget" at bounding box center [391, 102] width 123 height 25
click at [531, 253] on div "Tag products" at bounding box center [451, 253] width 219 height 16
click at [479, 97] on icon "button" at bounding box center [486, 102] width 14 height 14
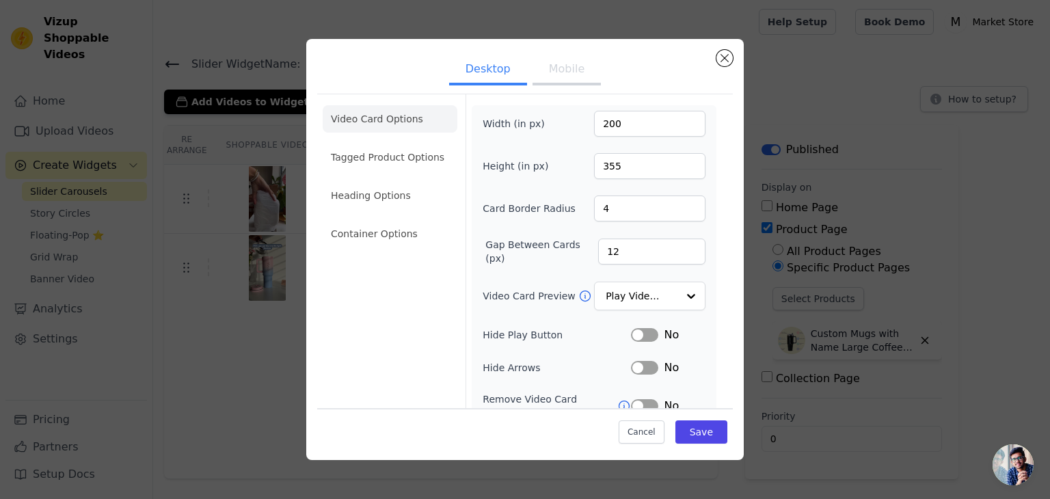
click at [552, 76] on button "Mobile" at bounding box center [567, 70] width 68 height 30
click at [726, 63] on button "Close modal" at bounding box center [725, 58] width 16 height 16
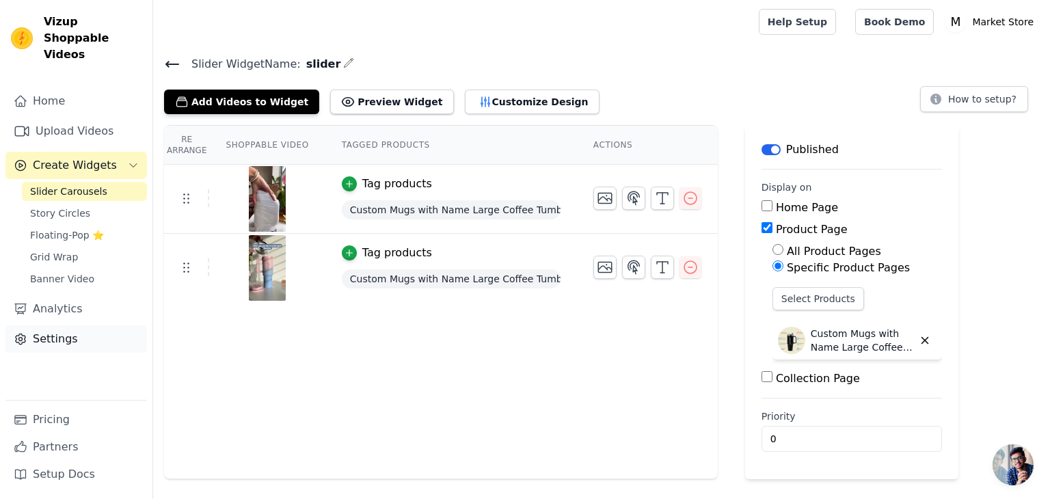
click at [83, 326] on link "Settings" at bounding box center [76, 339] width 142 height 27
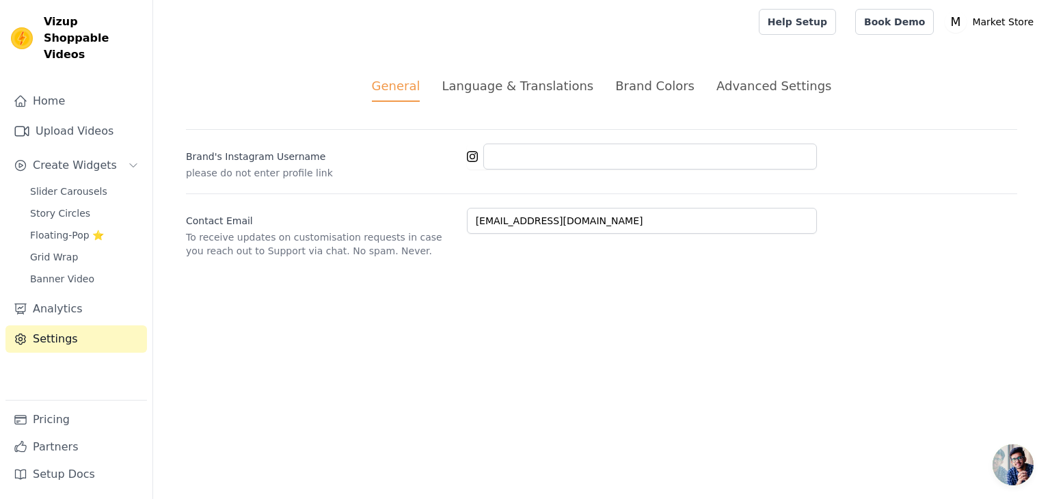
click at [730, 79] on div "Advanced Settings" at bounding box center [774, 86] width 115 height 18
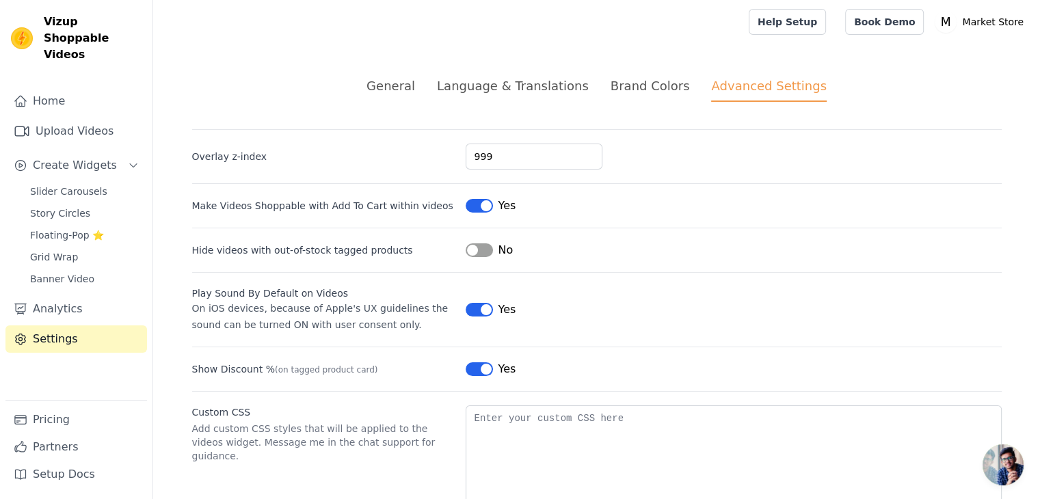
click at [659, 79] on div "Brand Colors" at bounding box center [650, 86] width 79 height 18
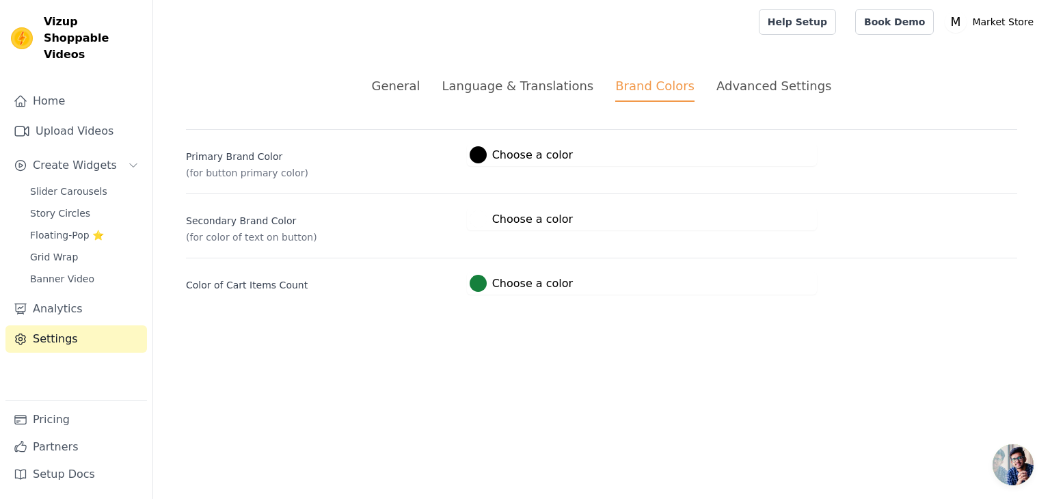
click at [571, 83] on div "Language & Translations" at bounding box center [518, 86] width 152 height 18
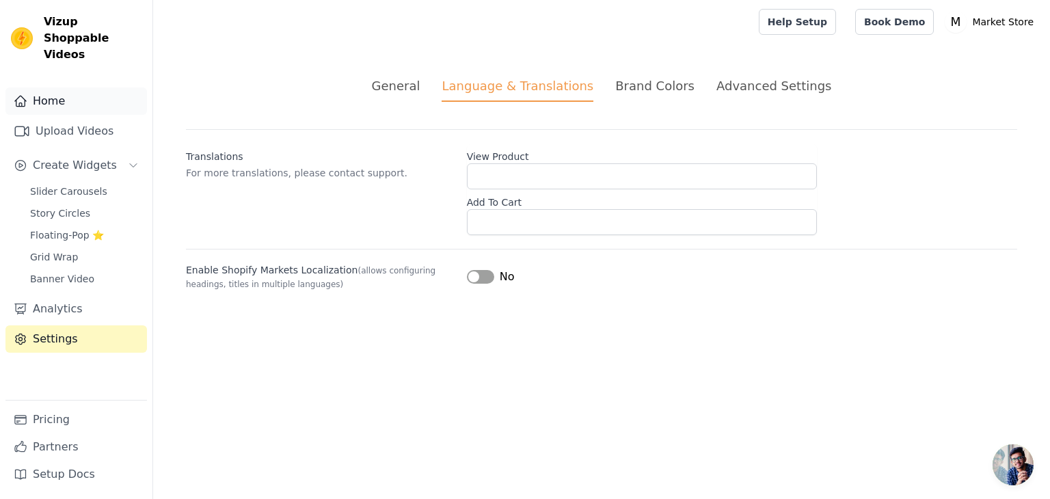
click at [77, 93] on link "Home" at bounding box center [76, 101] width 142 height 27
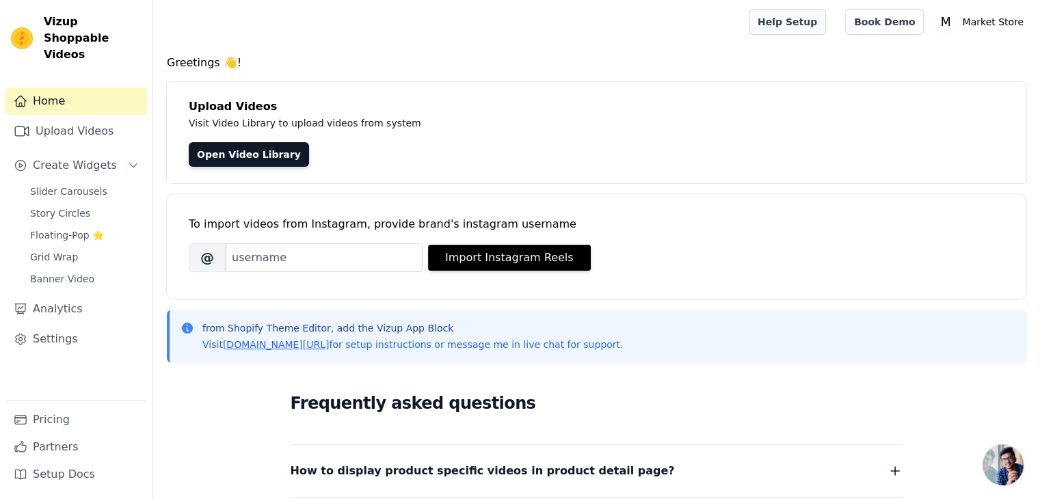
click at [820, 18] on link "Help Setup" at bounding box center [787, 22] width 77 height 26
